Goal: Task Accomplishment & Management: Manage account settings

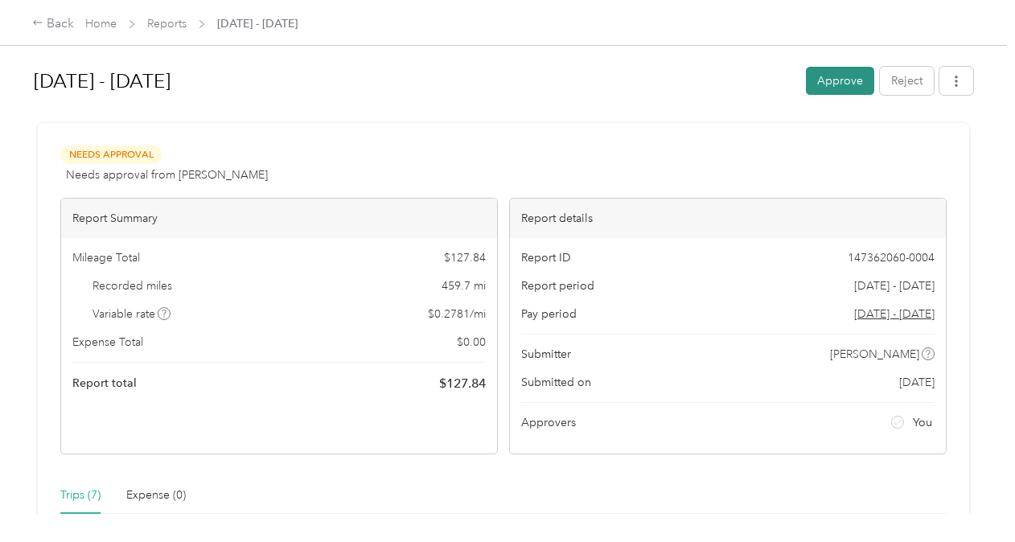
click at [836, 85] on button "Approve" at bounding box center [840, 81] width 68 height 28
